Goal: Task Accomplishment & Management: Complete application form

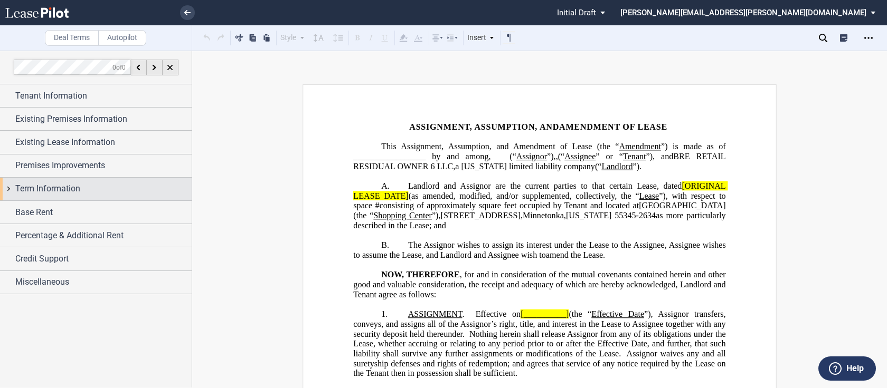
click at [7, 189] on div "Term Information" at bounding box center [96, 189] width 192 height 23
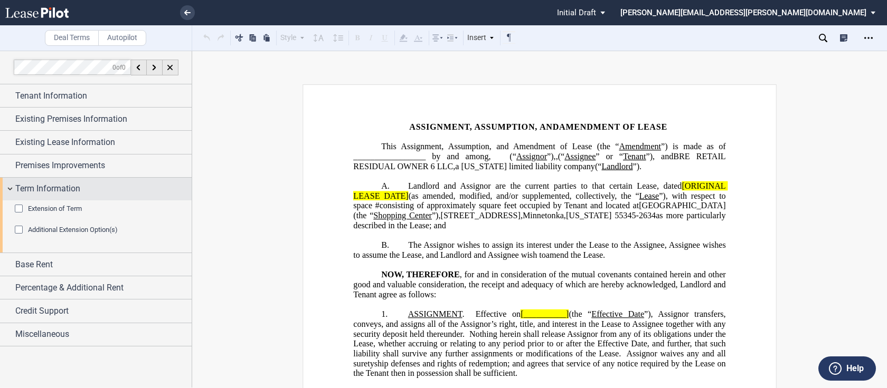
click at [7, 189] on div "Term Information" at bounding box center [96, 189] width 192 height 23
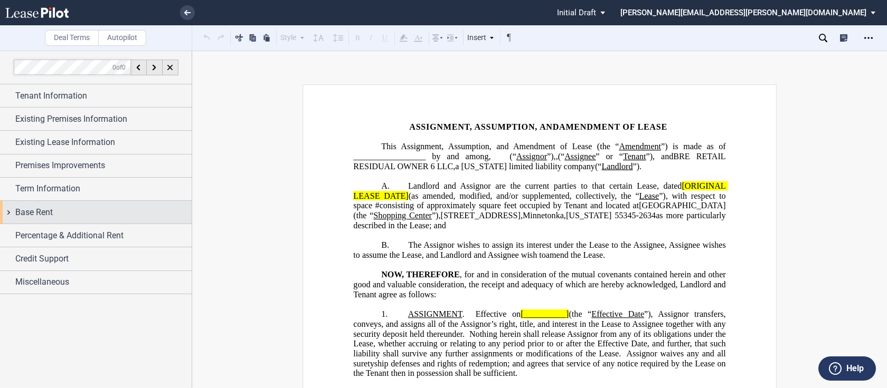
click at [7, 212] on div "Base Rent" at bounding box center [96, 212] width 192 height 23
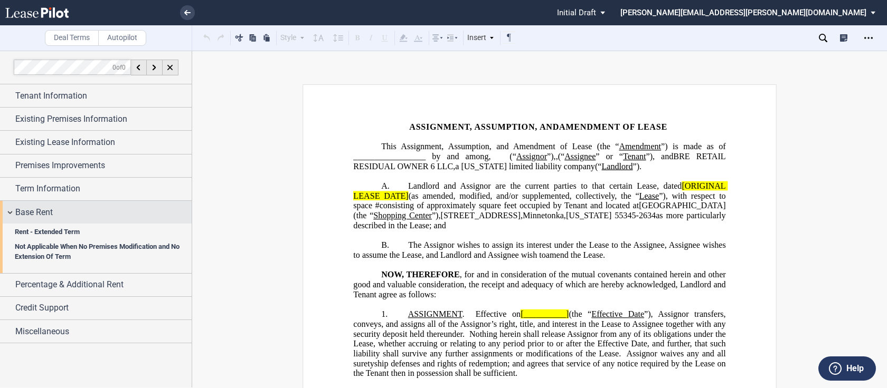
click at [7, 212] on div "Base Rent" at bounding box center [96, 212] width 192 height 23
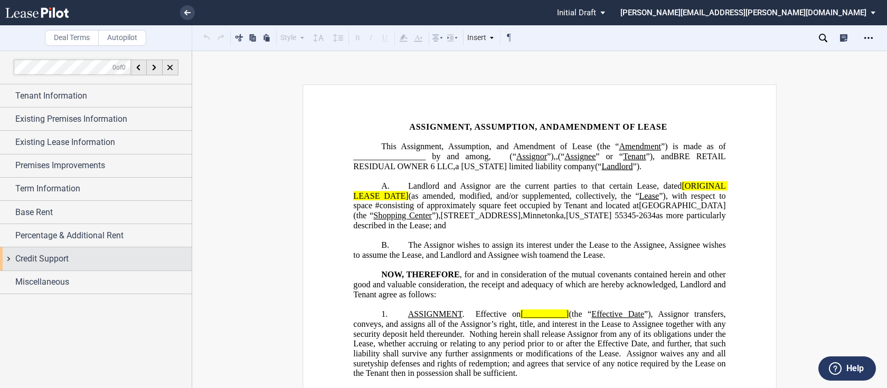
drag, startPoint x: 7, startPoint y: 212, endPoint x: 8, endPoint y: 257, distance: 44.9
click at [8, 257] on div "Tenant Information Tenant Trade Name Tenant Name Tenant Type Entity Individual …" at bounding box center [96, 189] width 192 height 210
click at [7, 257] on div "Credit Support" at bounding box center [96, 259] width 192 height 23
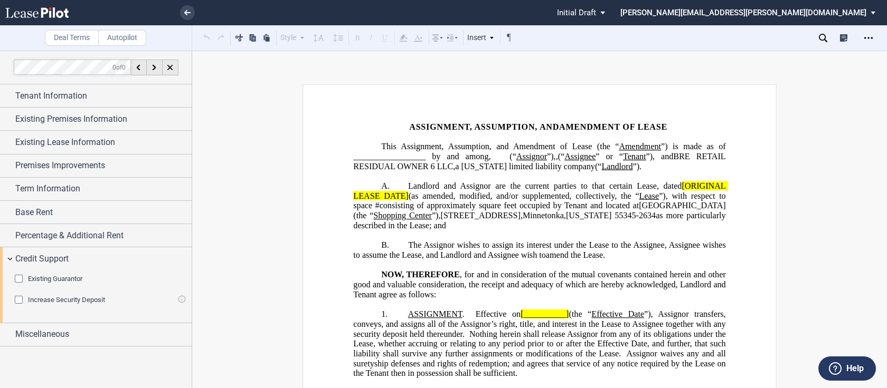
click at [21, 279] on div "Existing Guarantor" at bounding box center [20, 280] width 11 height 11
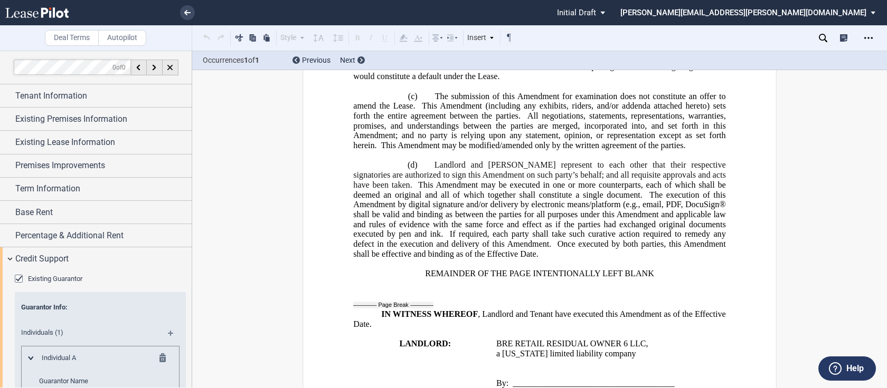
scroll to position [1362, 0]
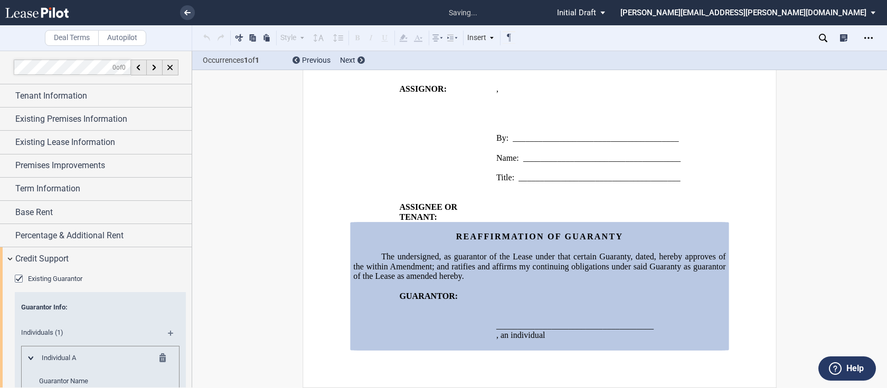
click at [101, 361] on span "Individual A" at bounding box center [87, 359] width 104 height 10
drag, startPoint x: 192, startPoint y: 263, endPoint x: 190, endPoint y: 290, distance: 26.4
click at [190, 290] on div at bounding box center [96, 219] width 192 height 337
drag, startPoint x: 188, startPoint y: 264, endPoint x: 190, endPoint y: 288, distance: 23.8
click at [189, 290] on div at bounding box center [96, 219] width 192 height 337
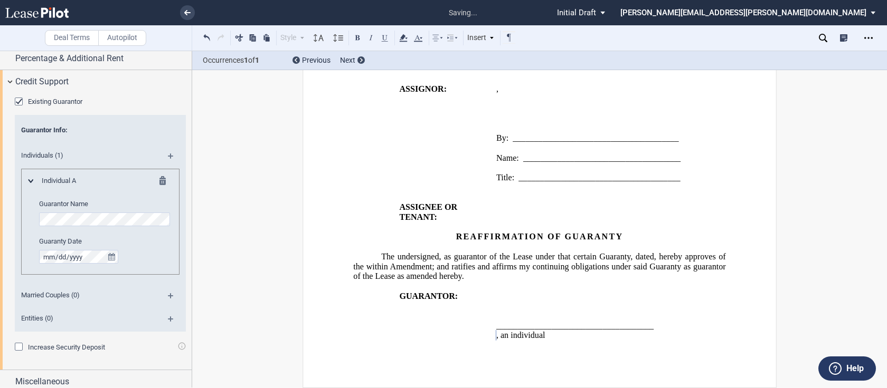
scroll to position [182, 0]
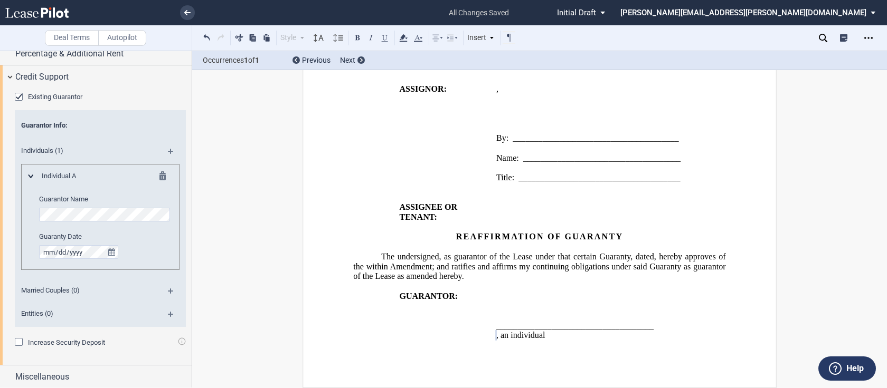
click at [173, 149] on md-icon at bounding box center [175, 155] width 14 height 13
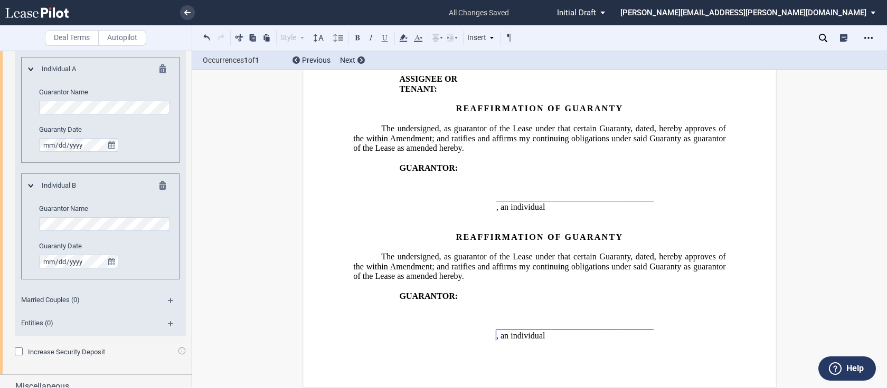
scroll to position [299, 0]
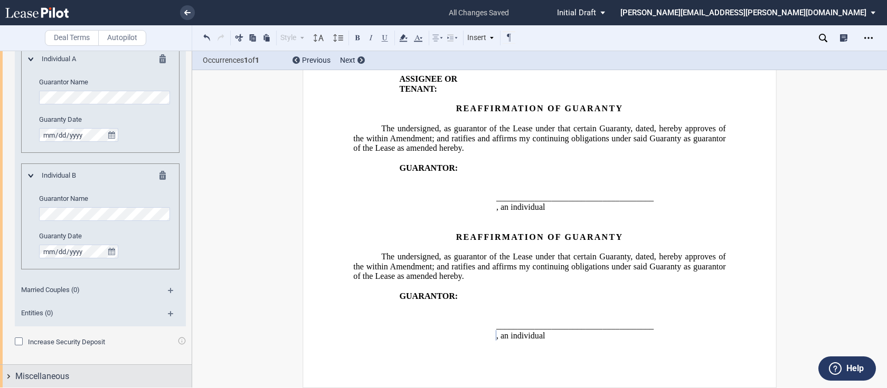
click at [118, 365] on div "Miscellaneous" at bounding box center [96, 376] width 192 height 23
click at [168, 289] on md-icon at bounding box center [175, 294] width 14 height 13
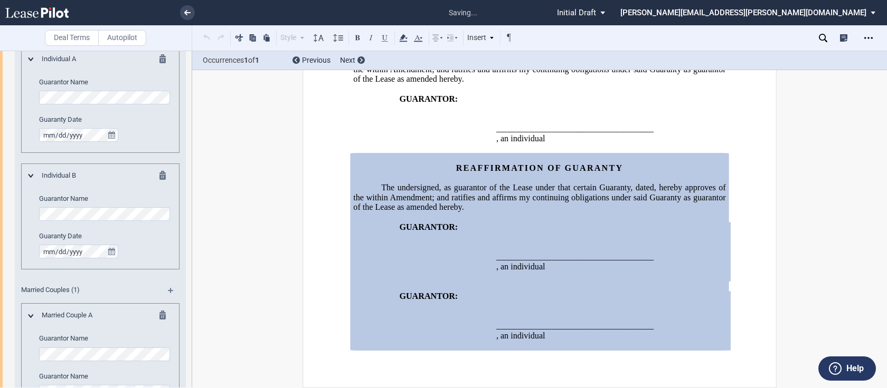
scroll to position [1702, 0]
click at [168, 290] on md-icon at bounding box center [175, 294] width 14 height 13
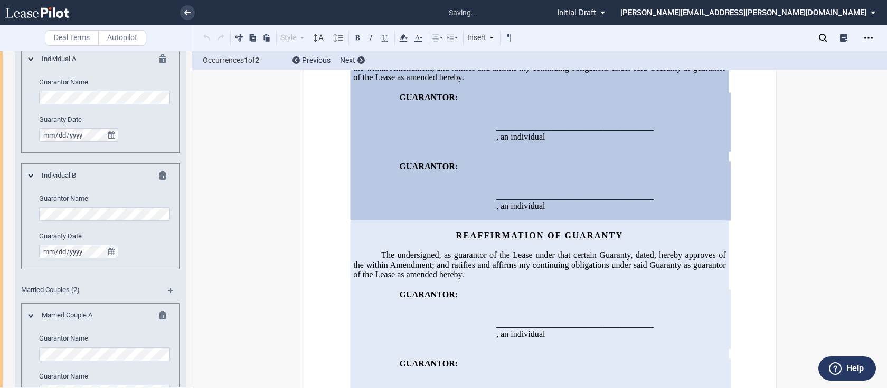
scroll to position [1755, 0]
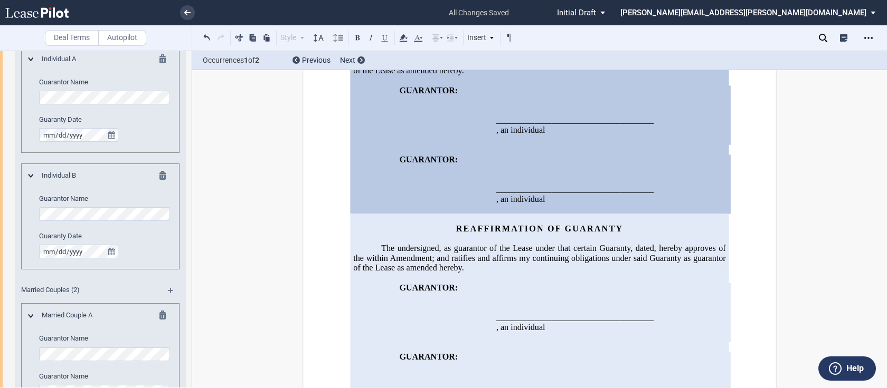
click at [162, 316] on md-icon at bounding box center [165, 317] width 13 height 13
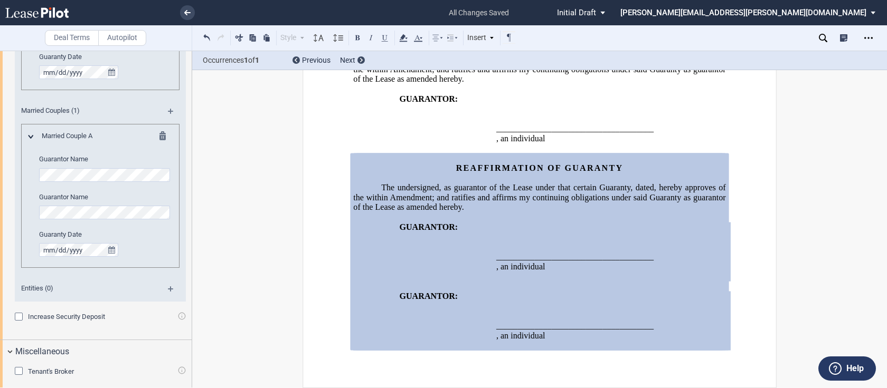
scroll to position [485, 0]
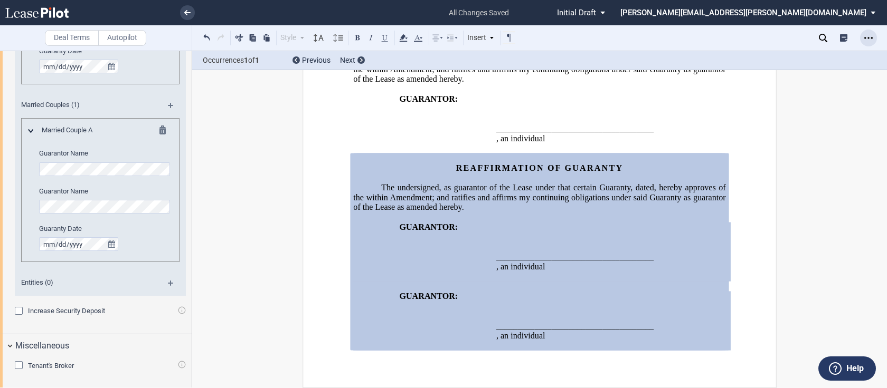
click at [866, 34] on icon "Open Lease options menu" at bounding box center [868, 38] width 8 height 8
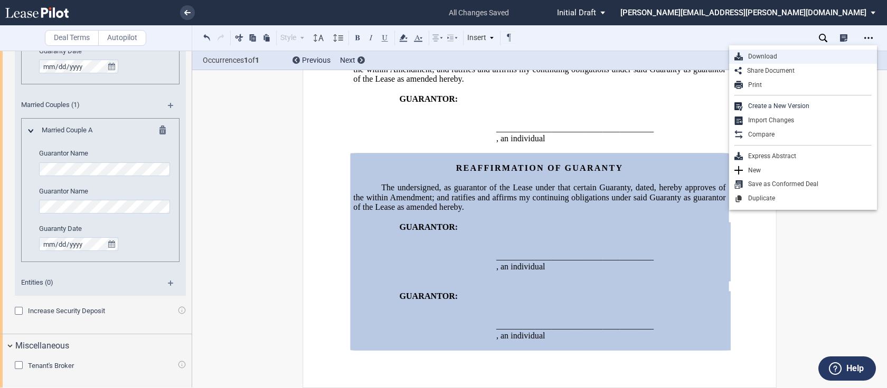
click at [760, 54] on div "Download" at bounding box center [807, 56] width 129 height 9
